Goal: Answer question/provide support: Share knowledge or assist other users

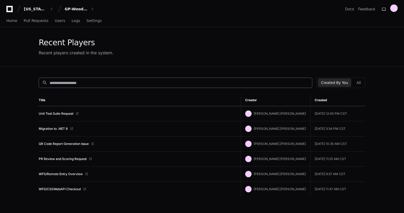
click at [91, 85] on div "search" at bounding box center [176, 83] width 274 height 10
click at [90, 84] on input at bounding box center [179, 82] width 259 height 5
click at [9, 23] on link "Home" at bounding box center [11, 21] width 11 height 12
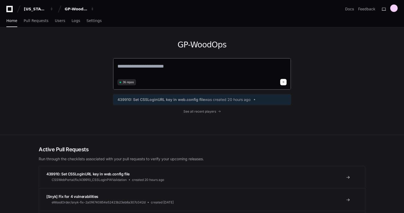
click at [156, 65] on textarea at bounding box center [202, 70] width 169 height 15
click at [152, 71] on textarea "******" at bounding box center [202, 70] width 169 height 14
click at [374, 57] on div "GP-WoodOps ****** 36 repos 439910: Set CSSLoginURL key in web.config file was c…" at bounding box center [202, 80] width 404 height 107
click at [192, 65] on textarea "******" at bounding box center [202, 70] width 169 height 14
paste textarea "**********"
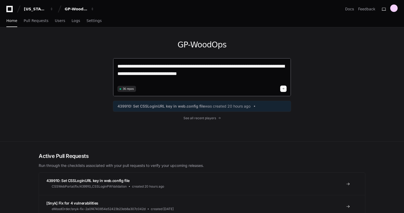
type textarea "**********"
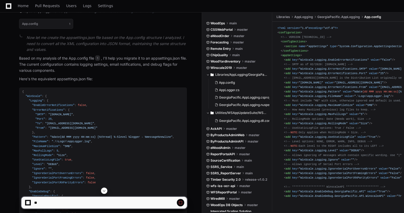
scroll to position [207, 0]
click at [80, 92] on div "{ "WinScale" : { "Logging" : { "EnableErrorNotifications" : false , "ErrorNotif…" at bounding box center [103, 210] width 162 height 241
click at [56, 83] on article "Based on my analysis of the App.config file 1 , I'll help you migrate it to an …" at bounding box center [103, 194] width 168 height 277
click at [72, 62] on p "Based on my analysis of the App.config file 1 , I'll help you migrate it to an …" at bounding box center [103, 65] width 168 height 18
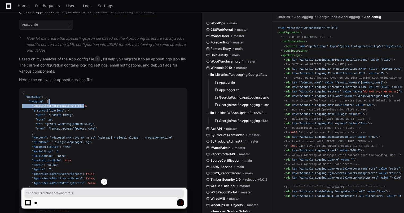
click at [79, 104] on div "{ "WinScale" : { "Logging" : { "EnableErrorNotifications" : false , "ErrorNotif…" at bounding box center [103, 210] width 162 height 241
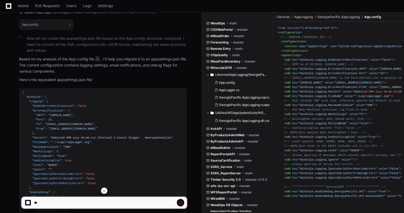
drag, startPoint x: 79, startPoint y: 104, endPoint x: 57, endPoint y: 99, distance: 21.8
click at [57, 99] on div "{ "WinScale" : { "Logging" : { "EnableErrorNotifications" : false , "ErrorNotif…" at bounding box center [103, 210] width 162 height 241
click at [49, 95] on div "{ "WinScale" : { "Logging" : { "EnableErrorNotifications" : false , "ErrorNotif…" at bounding box center [103, 210] width 162 height 241
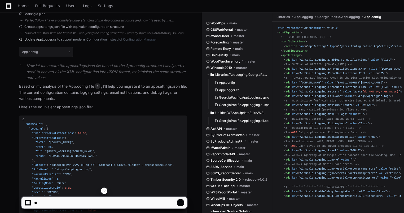
scroll to position [154, 0]
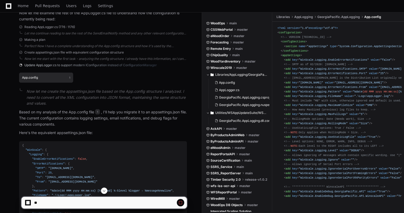
click at [38, 79] on button "App.config 1" at bounding box center [46, 78] width 54 height 10
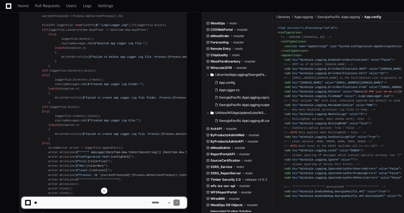
scroll to position [1786, 0]
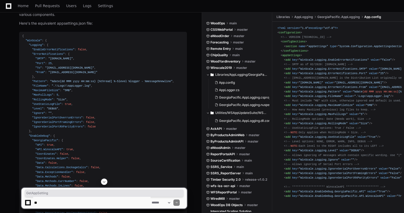
scroll to position [247, 0]
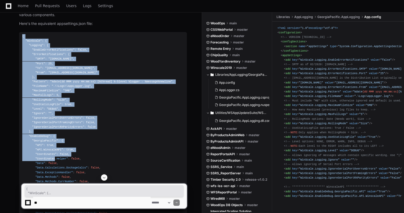
drag, startPoint x: 22, startPoint y: 35, endPoint x: 53, endPoint y: 160, distance: 128.8
click at [53, 160] on div "{ "WinScale" : { "Logging" : { "EnableErrorNotifications" : false , "ErrorNotif…" at bounding box center [103, 154] width 162 height 241
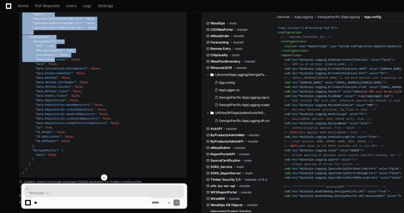
scroll to position [379, 0]
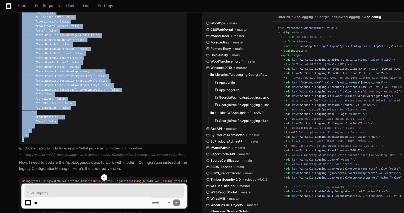
click at [32, 141] on div "{ "WinScale" : { "Logging" : { "EnableErrorNotifications" : false , "ErrorNotif…" at bounding box center [103, 22] width 162 height 241
copy div "{ "WinScale" : { "Logging" : { "EnableErrorNotifications" : false , "ErrorNotif…"
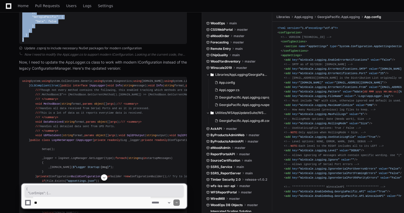
scroll to position [539, 0]
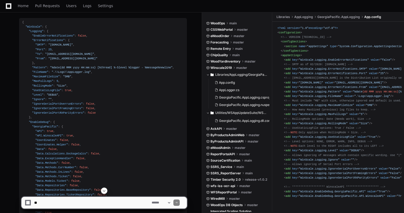
scroll to position [194, 0]
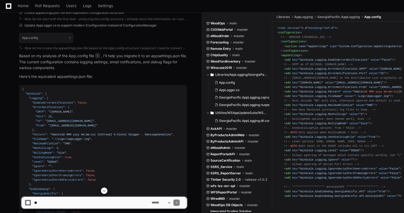
click at [103, 191] on span at bounding box center [104, 191] width 4 height 4
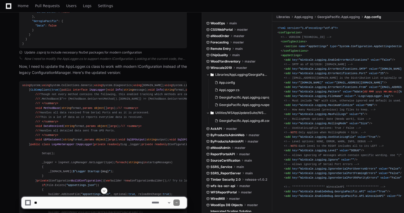
scroll to position [2697, 0]
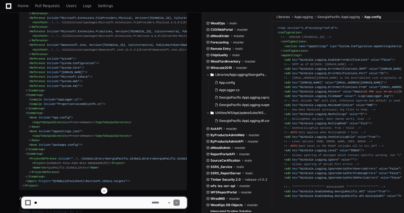
click at [85, 200] on textarea at bounding box center [92, 203] width 118 height 12
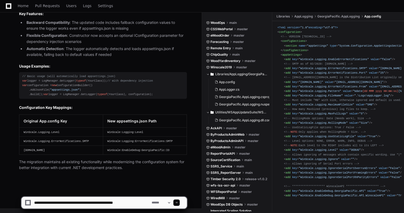
type textarea "**********"
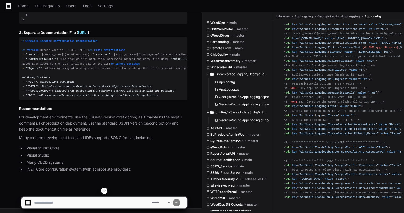
scroll to position [53, 0]
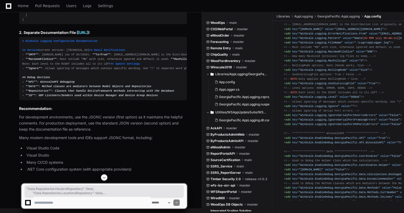
drag, startPoint x: 37, startPoint y: 113, endPoint x: 31, endPoint y: 24, distance: 89.1
copy div "{ // VERSION [TECHNICAL_ID] "WinScale" : { "Logging" : { "EnableErrorNotificati…"
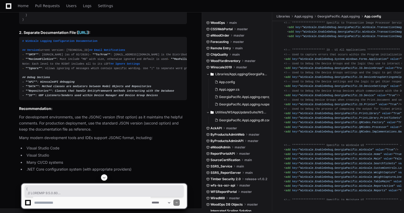
scroll to position [599, 0]
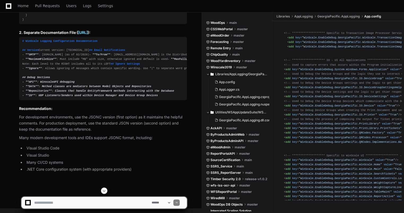
scroll to position [5510, 0]
click at [105, 206] on textarea at bounding box center [92, 203] width 118 height 12
type textarea "**********"
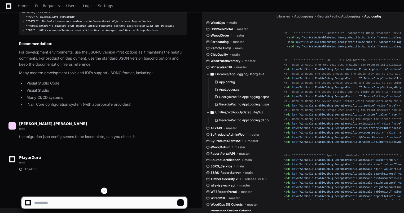
scroll to position [4842, 0]
